Goal: Task Accomplishment & Management: Use online tool/utility

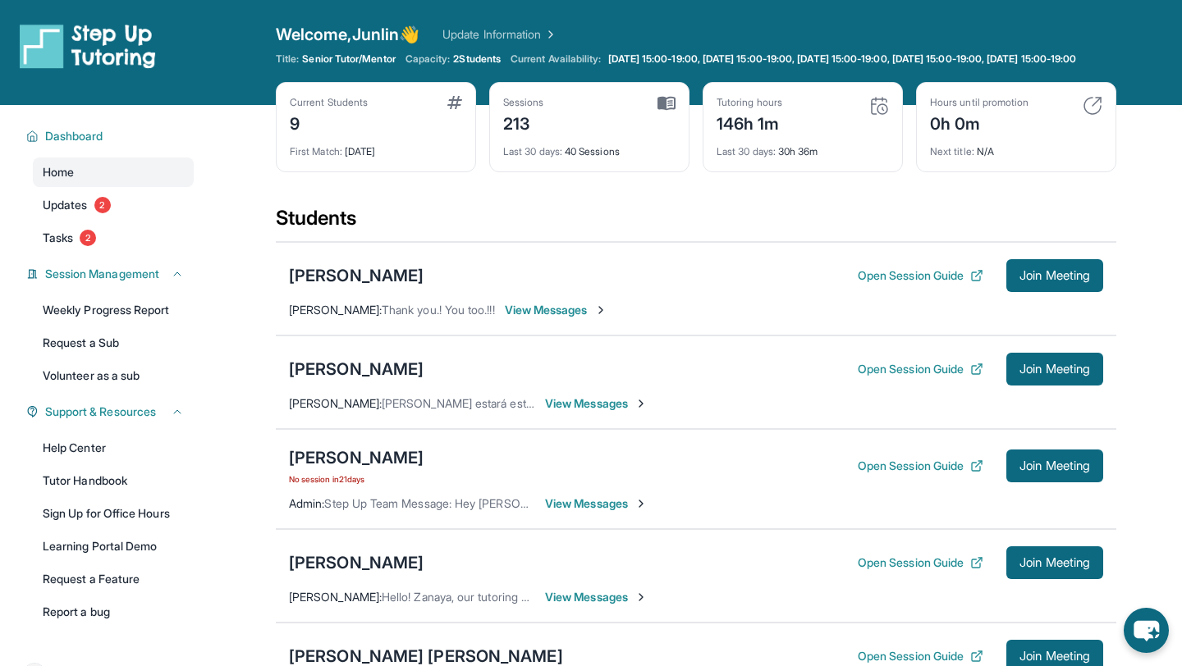
scroll to position [332, 0]
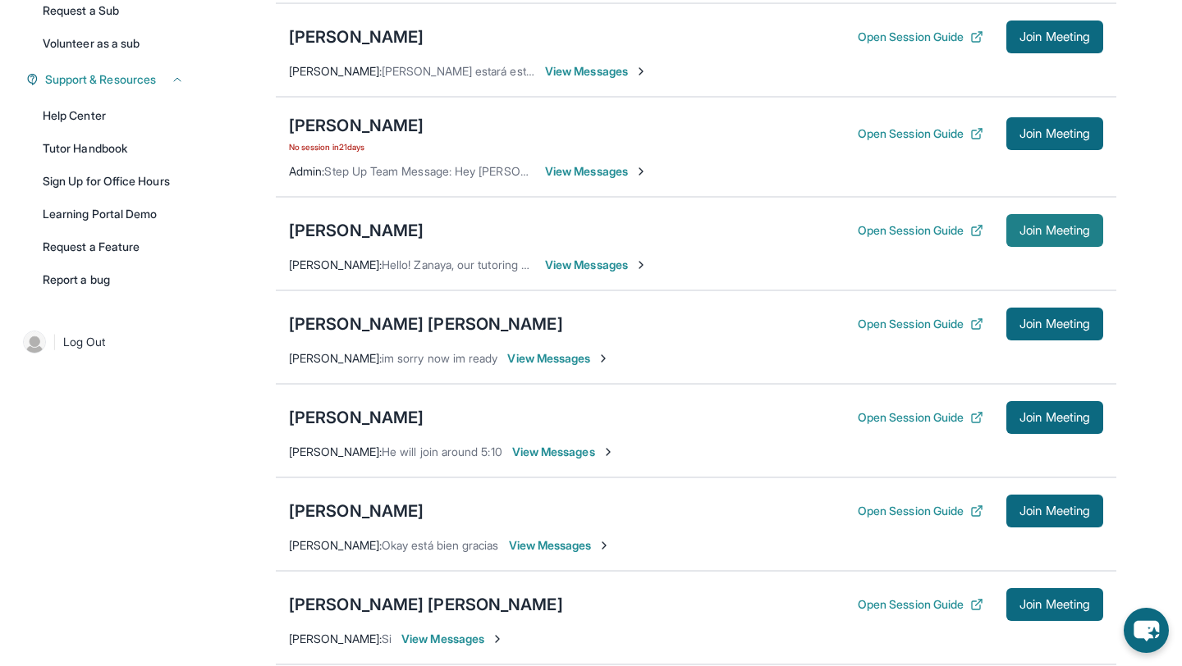
click at [1055, 236] on span "Join Meeting" at bounding box center [1054, 231] width 71 height 10
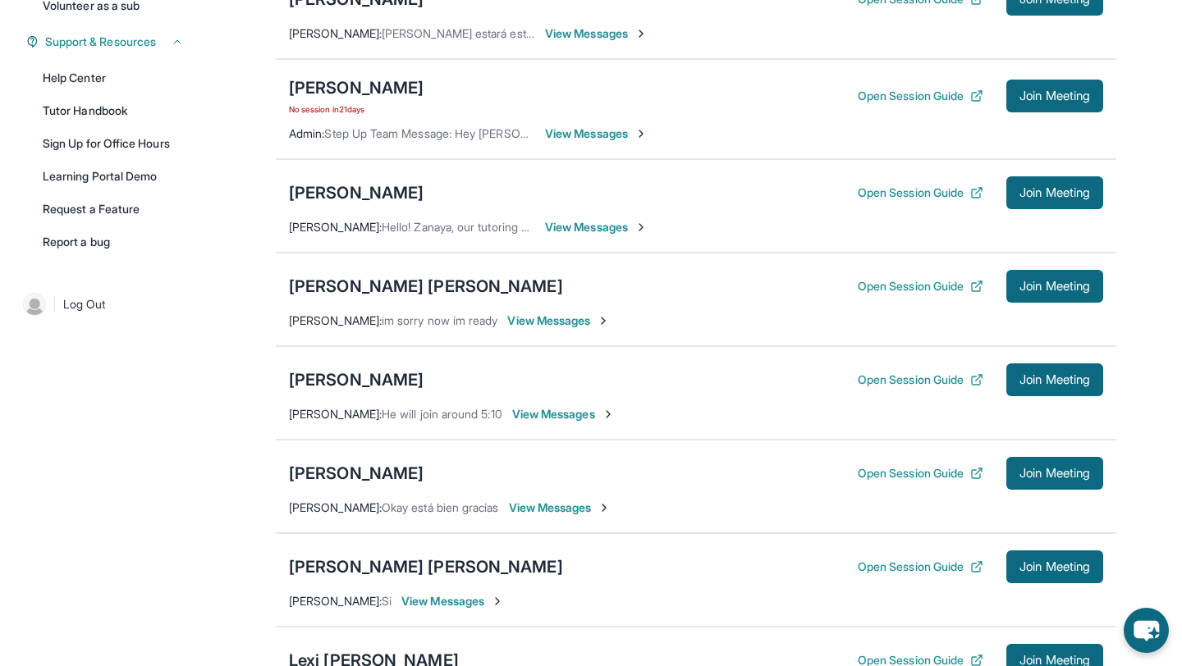
scroll to position [371, 0]
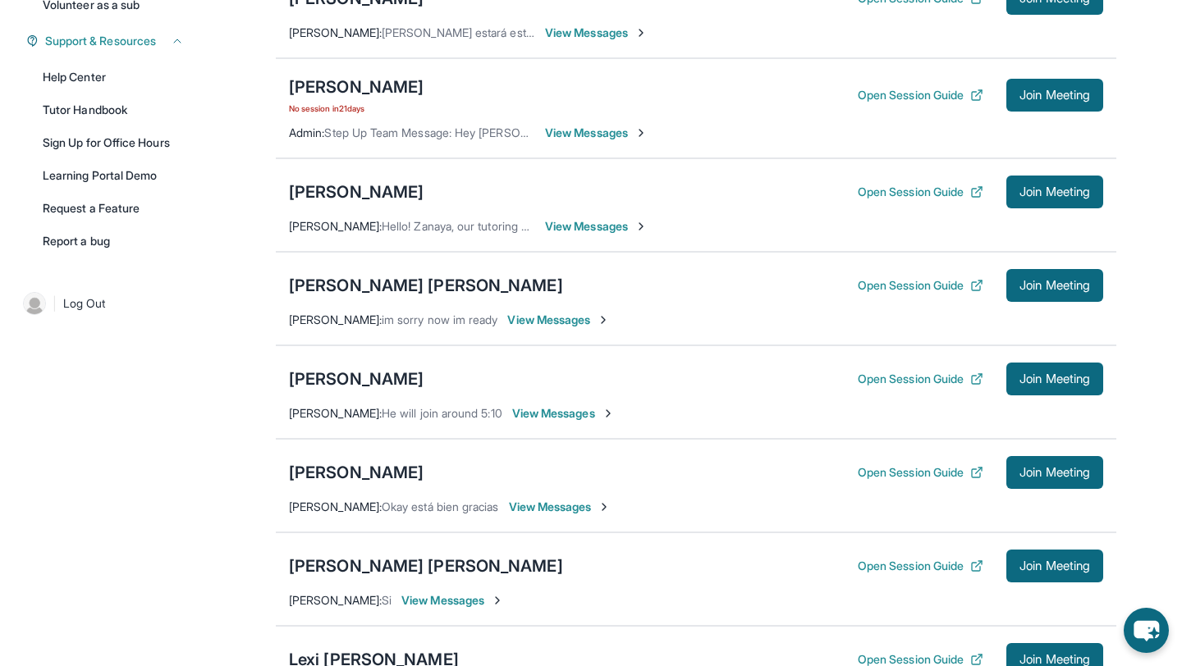
click at [573, 235] on span "View Messages" at bounding box center [596, 226] width 103 height 16
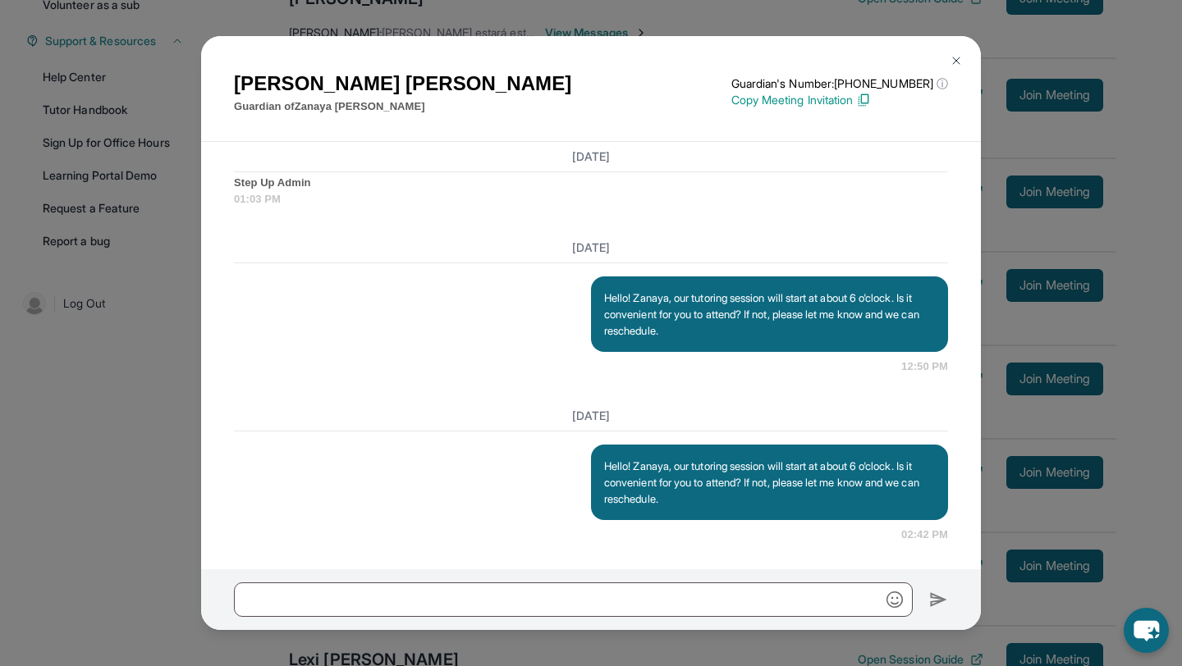
scroll to position [20691, 0]
click at [949, 61] on button at bounding box center [956, 60] width 33 height 33
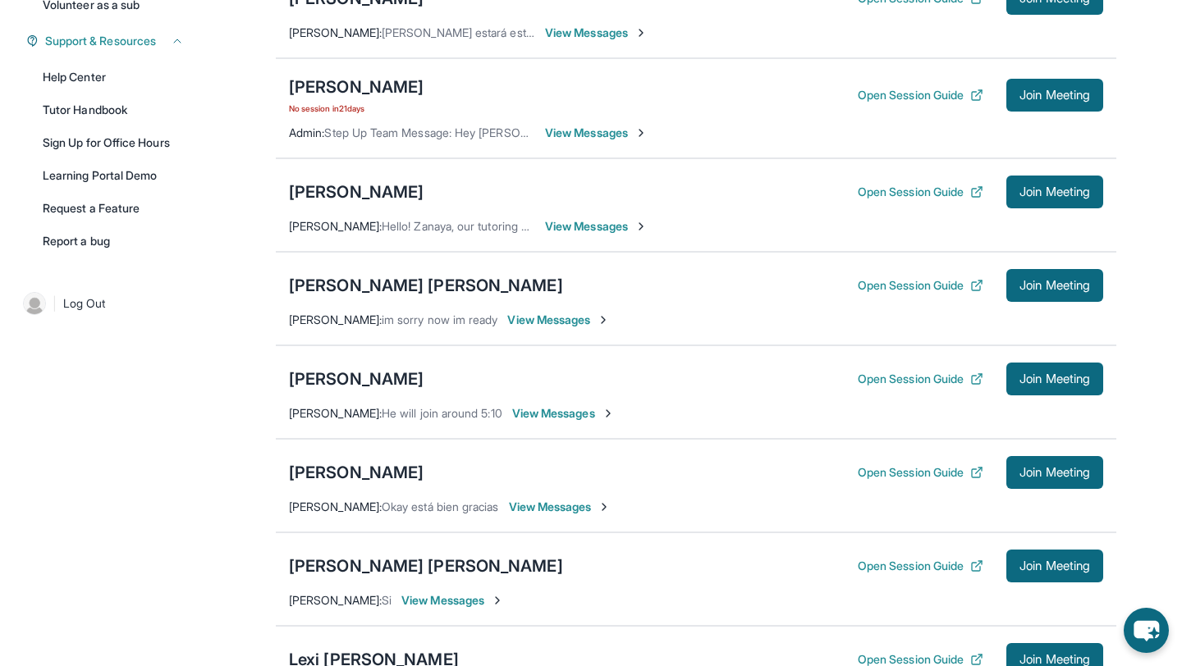
click at [390, 233] on span "Hello! Zanaya, our tutoring session will start at about 6 o'clock. Is it conven…" at bounding box center [762, 226] width 760 height 14
click at [376, 195] on div "[PERSON_NAME]" at bounding box center [356, 192] width 135 height 23
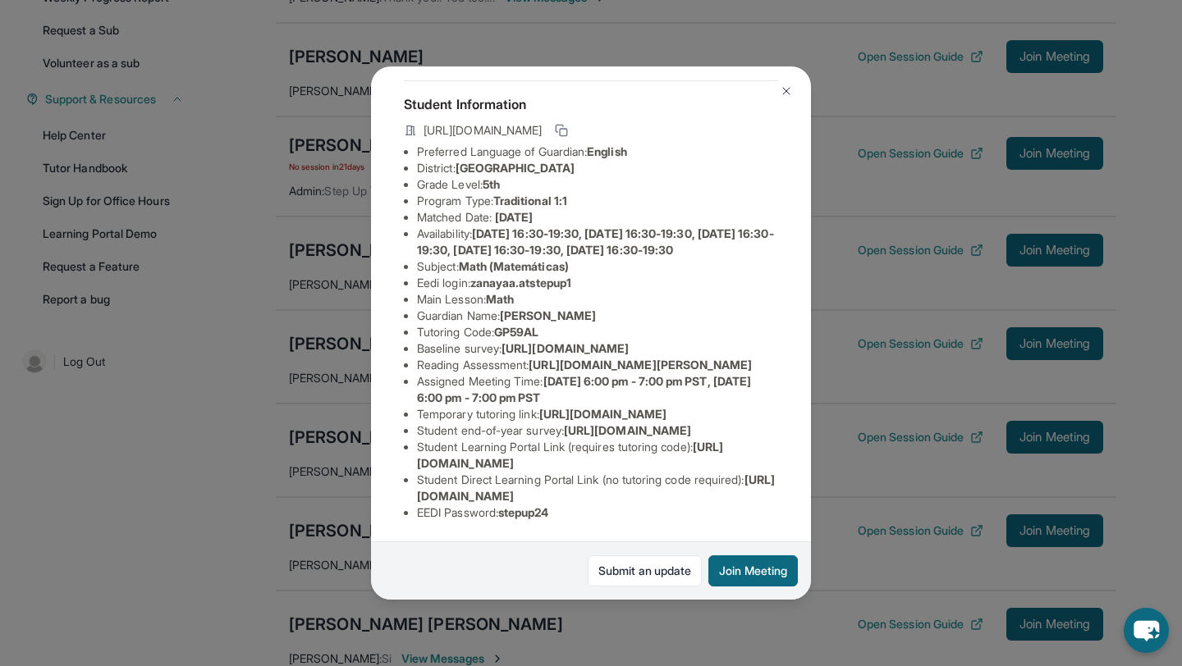
scroll to position [0, 0]
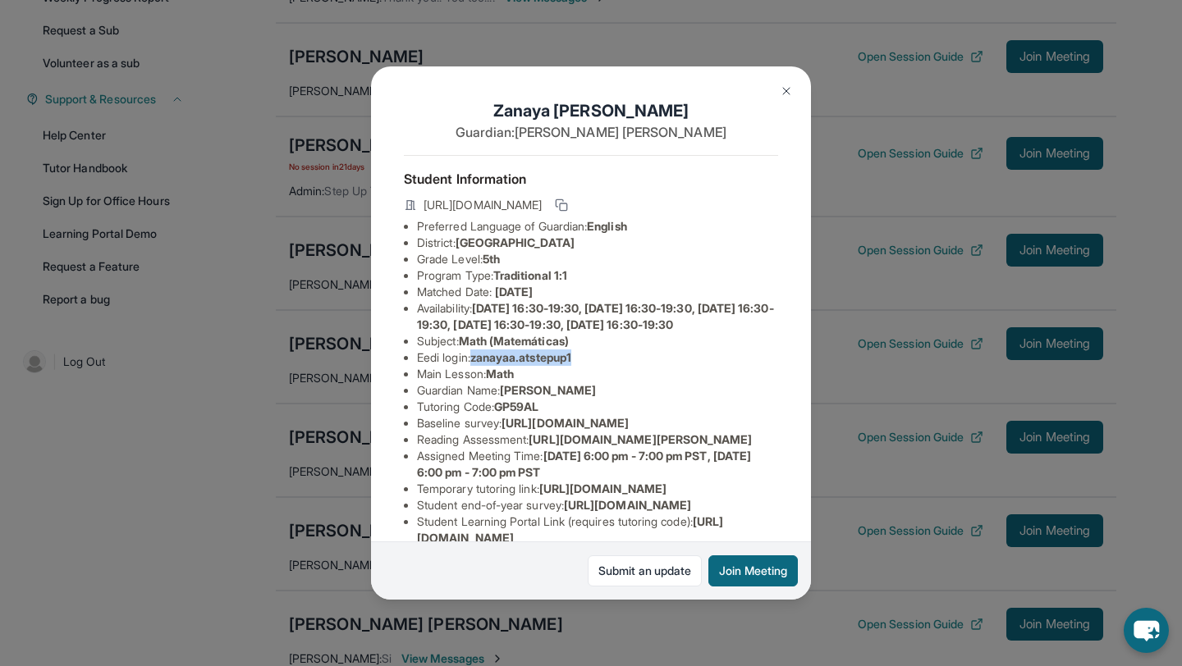
drag, startPoint x: 476, startPoint y: 375, endPoint x: 651, endPoint y: 379, distance: 174.9
click at [651, 366] on li "Eedi login : zanayaa.atstepup1" at bounding box center [597, 358] width 361 height 16
copy span "zanayaa.atstepup1"
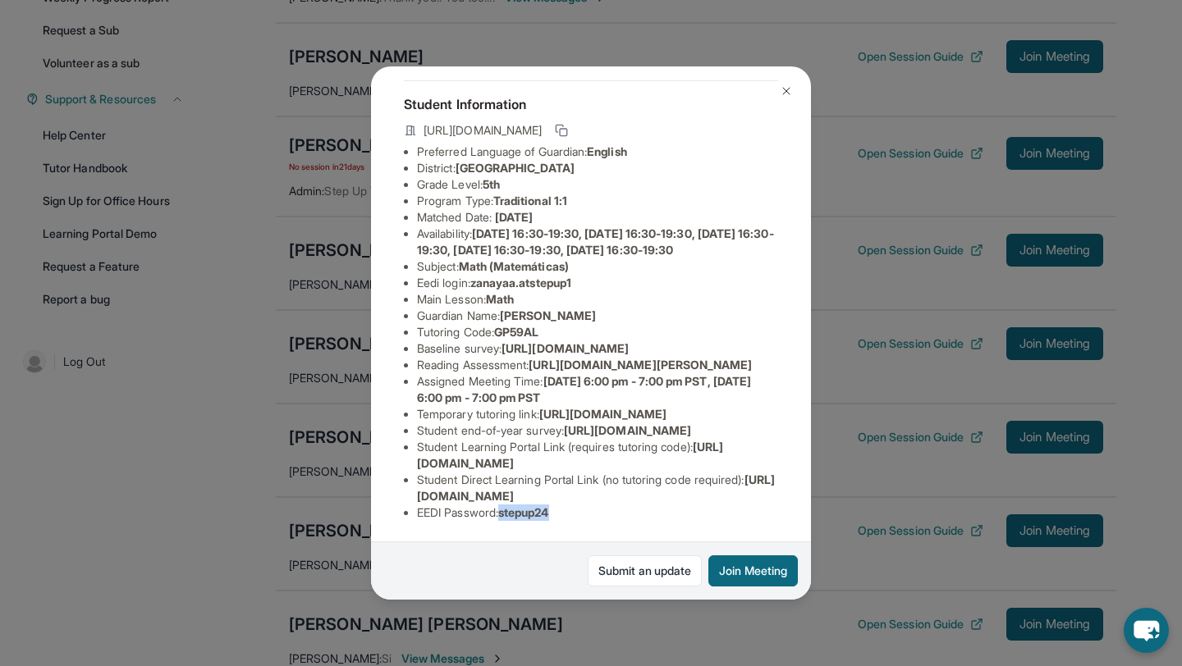
drag, startPoint x: 506, startPoint y: 515, endPoint x: 652, endPoint y: 521, distance: 147.0
click at [652, 521] on div "Student Information [URL][DOMAIN_NAME] Preferred Language of Guardian: English …" at bounding box center [591, 307] width 374 height 454
copy span "stepup24"
